Goal: Task Accomplishment & Management: Complete application form

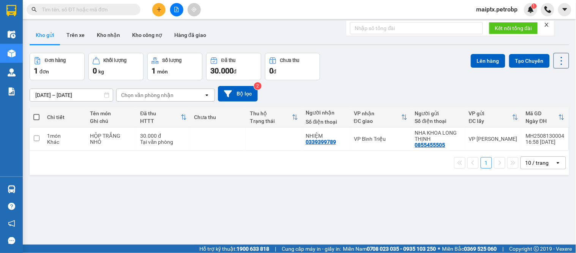
click at [78, 28] on button "Trên xe" at bounding box center [75, 35] width 30 height 18
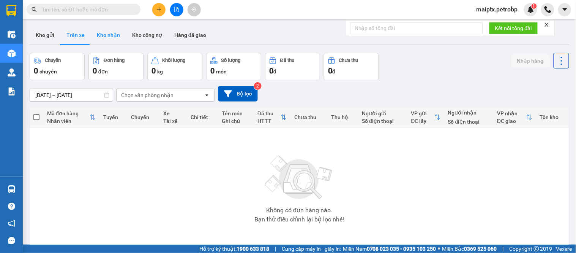
click at [105, 33] on button "Kho nhận" at bounding box center [108, 35] width 35 height 18
type input "[DATE] – [DATE]"
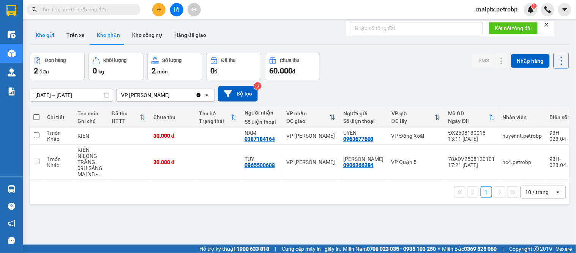
click at [49, 36] on button "Kho gửi" at bounding box center [45, 35] width 31 height 18
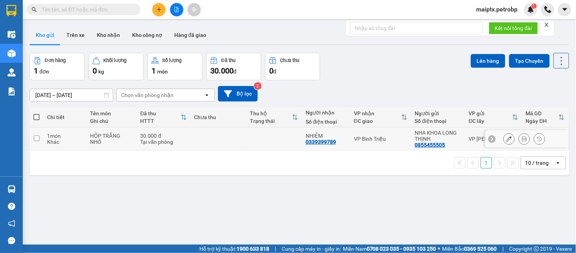
click at [219, 136] on td at bounding box center [219, 138] width 56 height 23
checkbox input "true"
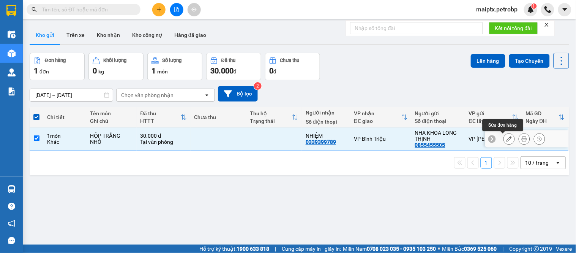
click at [504, 143] on button at bounding box center [509, 138] width 11 height 13
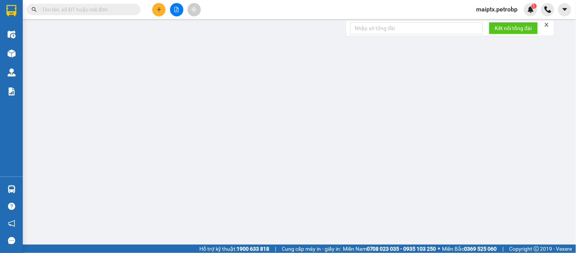
type input "0855455505"
type input "NHA KHOA LONG THỊNH"
type input "0339399789"
type input "NHIỆM"
type input "30.000"
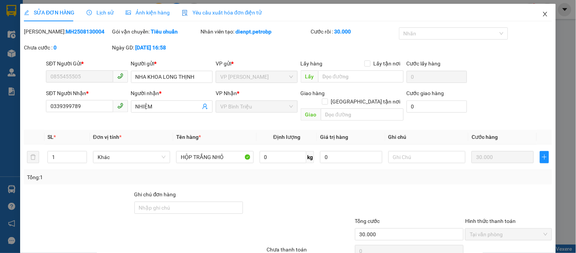
click at [543, 14] on icon "close" at bounding box center [545, 14] width 4 height 5
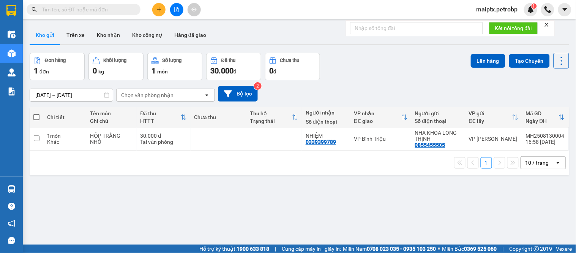
click at [51, 174] on div "1 10 / trang open" at bounding box center [300, 162] width 540 height 24
click at [73, 38] on button "Trên xe" at bounding box center [75, 35] width 30 height 18
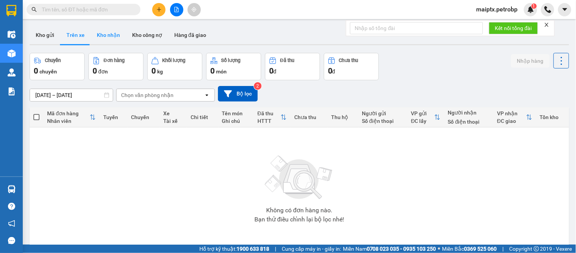
click at [102, 32] on button "Kho nhận" at bounding box center [108, 35] width 35 height 18
type input "[DATE] – [DATE]"
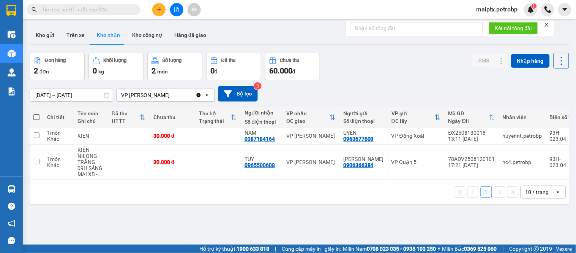
click at [93, 7] on input "text" at bounding box center [87, 9] width 90 height 8
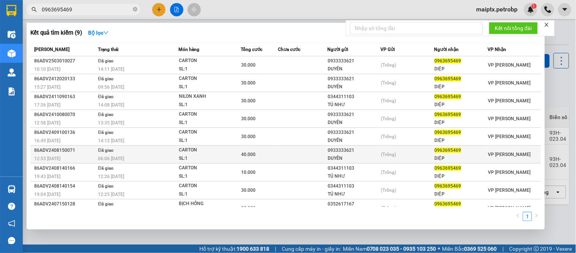
scroll to position [11, 0]
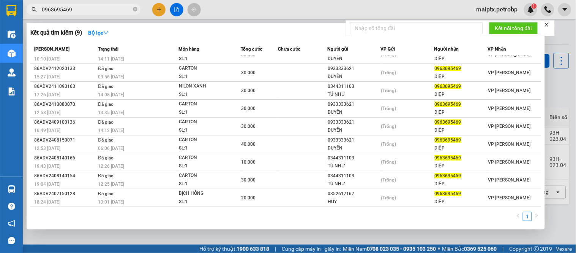
type input "0963695469"
click at [254, 233] on div at bounding box center [288, 126] width 576 height 253
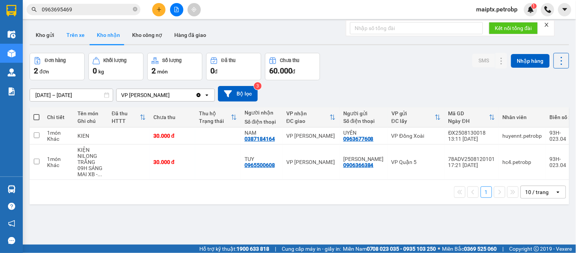
click at [71, 36] on button "Trên xe" at bounding box center [75, 35] width 30 height 18
type input "[DATE] – [DATE]"
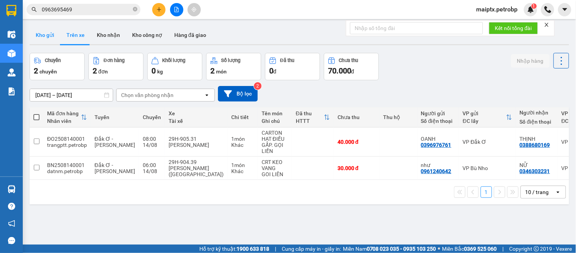
click at [50, 37] on button "Kho gửi" at bounding box center [45, 35] width 31 height 18
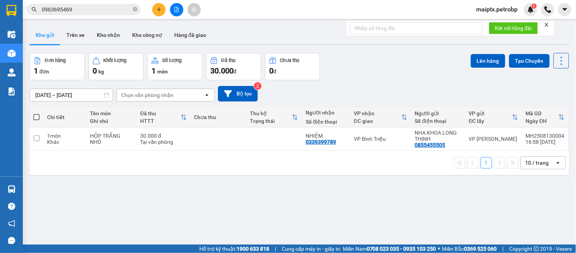
drag, startPoint x: 100, startPoint y: 40, endPoint x: 109, endPoint y: 55, distance: 17.4
click at [99, 39] on button "Kho nhận" at bounding box center [108, 35] width 35 height 18
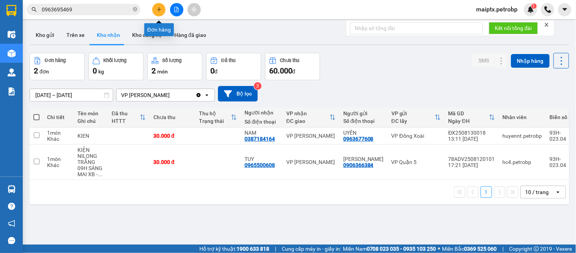
click at [159, 11] on icon "plus" at bounding box center [158, 9] width 5 height 5
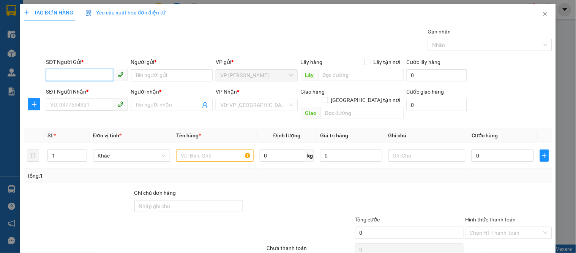
click at [83, 72] on input "SĐT Người Gửi *" at bounding box center [79, 75] width 67 height 12
type input "0348400476"
click at [78, 88] on div "0348400476 - LINH" at bounding box center [86, 90] width 72 height 8
type input "LINH"
type input "0907495000"
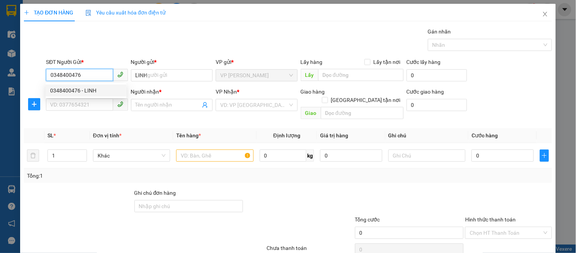
type input "SỸ"
type input "60.000"
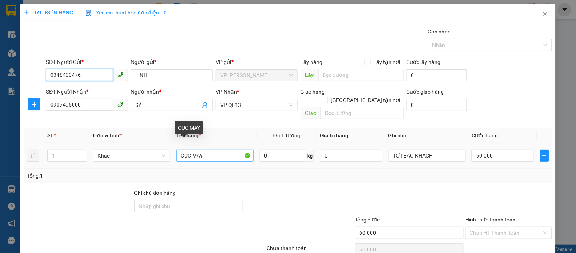
type input "0348400476"
click at [199, 153] on input "CỤC MÁY" at bounding box center [214, 155] width 77 height 12
type input "crt đen"
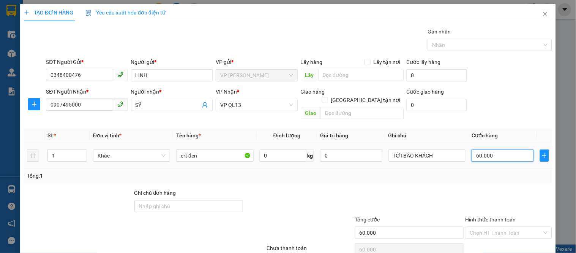
click at [472, 149] on input "60.000" at bounding box center [503, 155] width 62 height 12
click at [29, 105] on span "plus" at bounding box center [33, 104] width 11 height 6
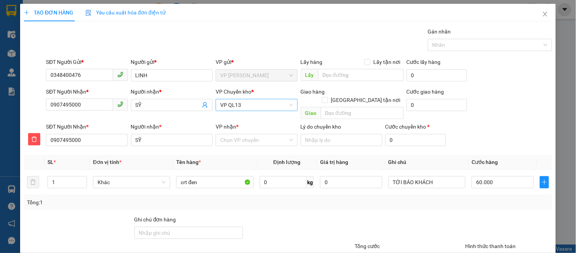
click at [229, 105] on span "VP QL13" at bounding box center [256, 104] width 73 height 11
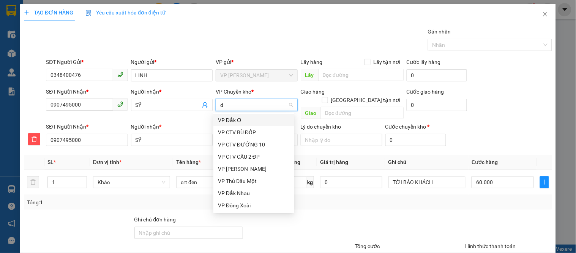
type input "do"
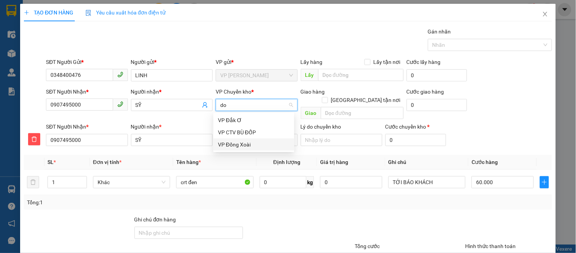
click at [231, 145] on div "VP Đồng Xoài" at bounding box center [254, 144] width 72 height 8
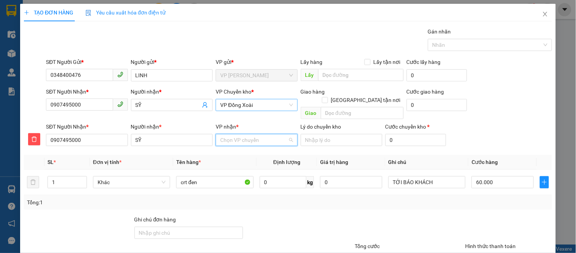
click at [268, 134] on input "VP nhận *" at bounding box center [253, 139] width 67 height 11
type input "ql"
click at [249, 148] on div "VP QL13" at bounding box center [254, 146] width 72 height 8
click at [488, 176] on input "60.000" at bounding box center [503, 182] width 62 height 12
type input "3"
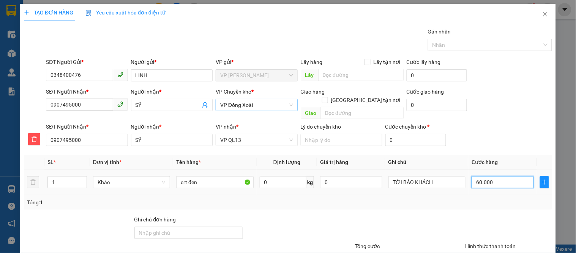
type input "3"
type input "30"
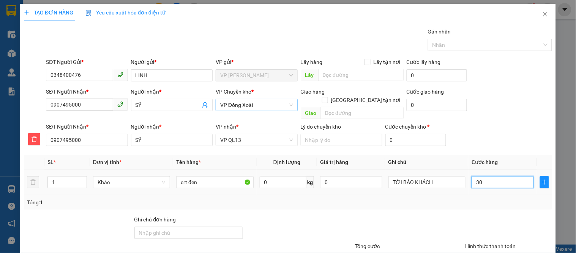
type input "300"
type input "3.000"
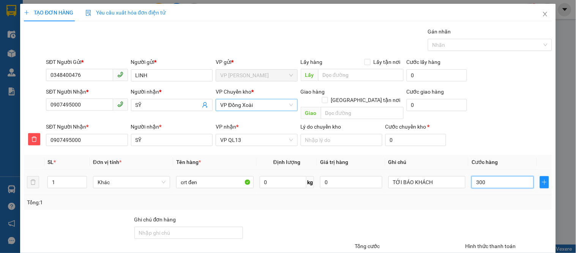
type input "3.000"
type input "30.000"
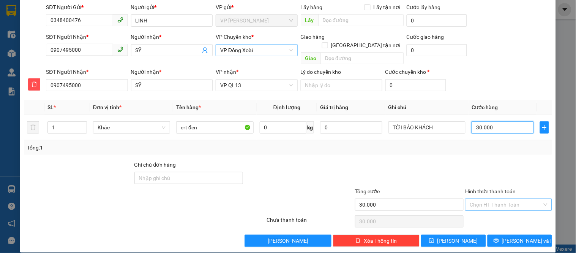
click at [491, 202] on div "Chọn HT Thanh Toán" at bounding box center [508, 204] width 87 height 12
type input "30.000"
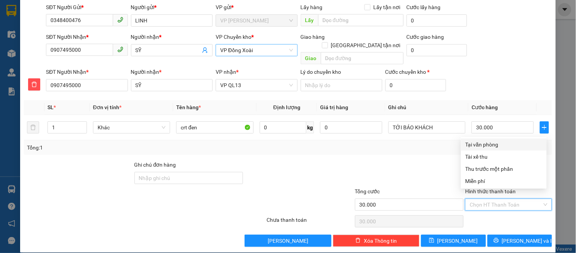
click at [473, 140] on div "Tại văn phòng" at bounding box center [504, 144] width 77 height 8
type input "0"
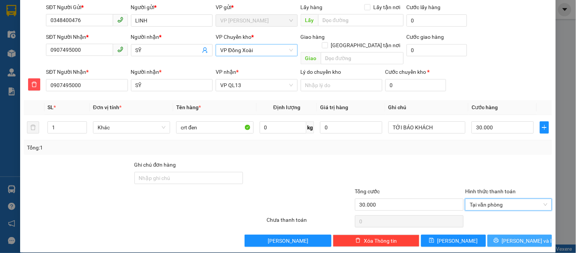
click at [529, 234] on button "[PERSON_NAME] và In" at bounding box center [520, 240] width 65 height 12
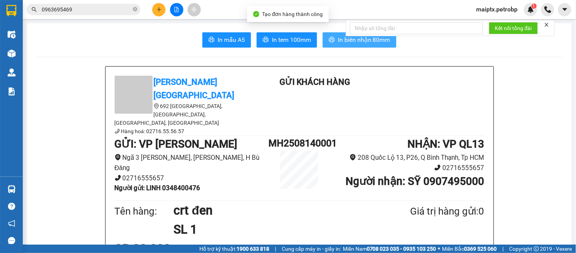
click at [330, 39] on icon "printer" at bounding box center [332, 39] width 6 height 6
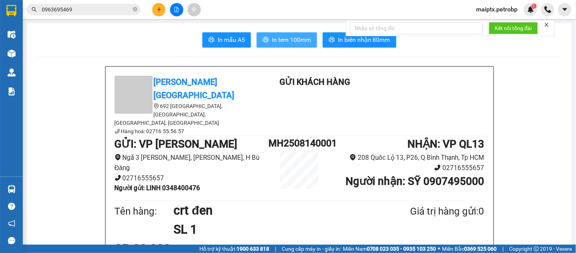
click at [276, 38] on span "In tem 100mm" at bounding box center [291, 39] width 39 height 9
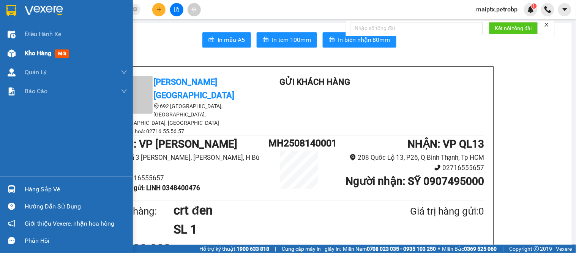
click at [56, 56] on span "mới" at bounding box center [62, 53] width 14 height 8
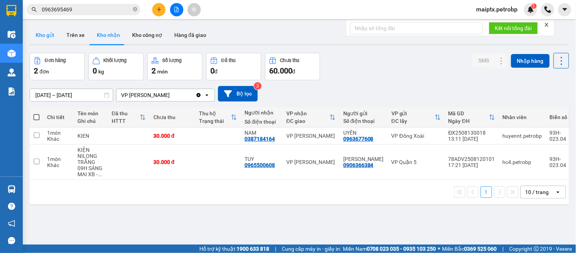
click at [34, 36] on button "Kho gửi" at bounding box center [45, 35] width 31 height 18
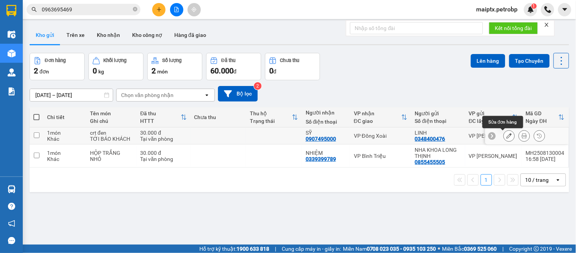
click at [504, 135] on button at bounding box center [509, 135] width 11 height 13
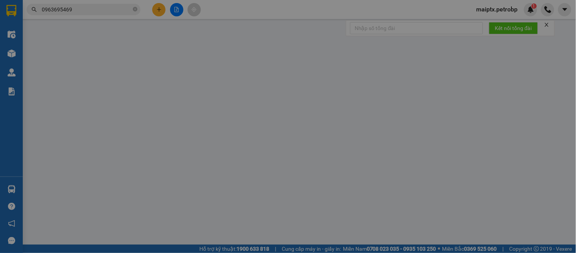
type input "0348400476"
type input "LINH"
type input "0907495000"
type input "SỸ"
type input "30.000"
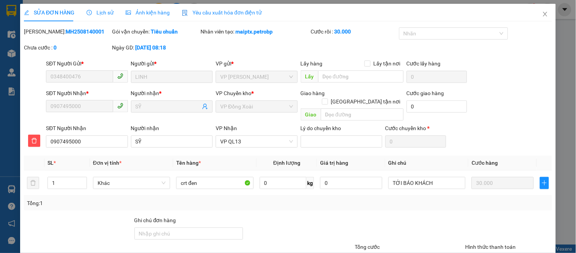
click at [59, 27] on div "Mã ĐH: MH2508140001" at bounding box center [67, 31] width 87 height 8
copy b "MH2508140001"
click at [543, 15] on icon "close" at bounding box center [545, 14] width 4 height 5
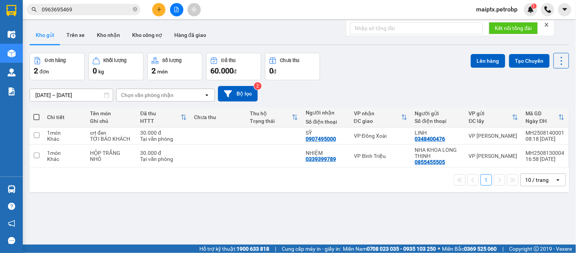
click at [53, 199] on div "ver 1.8.138 Kho gửi Trên xe Kho nhận Kho công nợ Hàng đã giao Đơn hàng 2 đơn Kh…" at bounding box center [300, 149] width 546 height 253
